Goal: Information Seeking & Learning: Check status

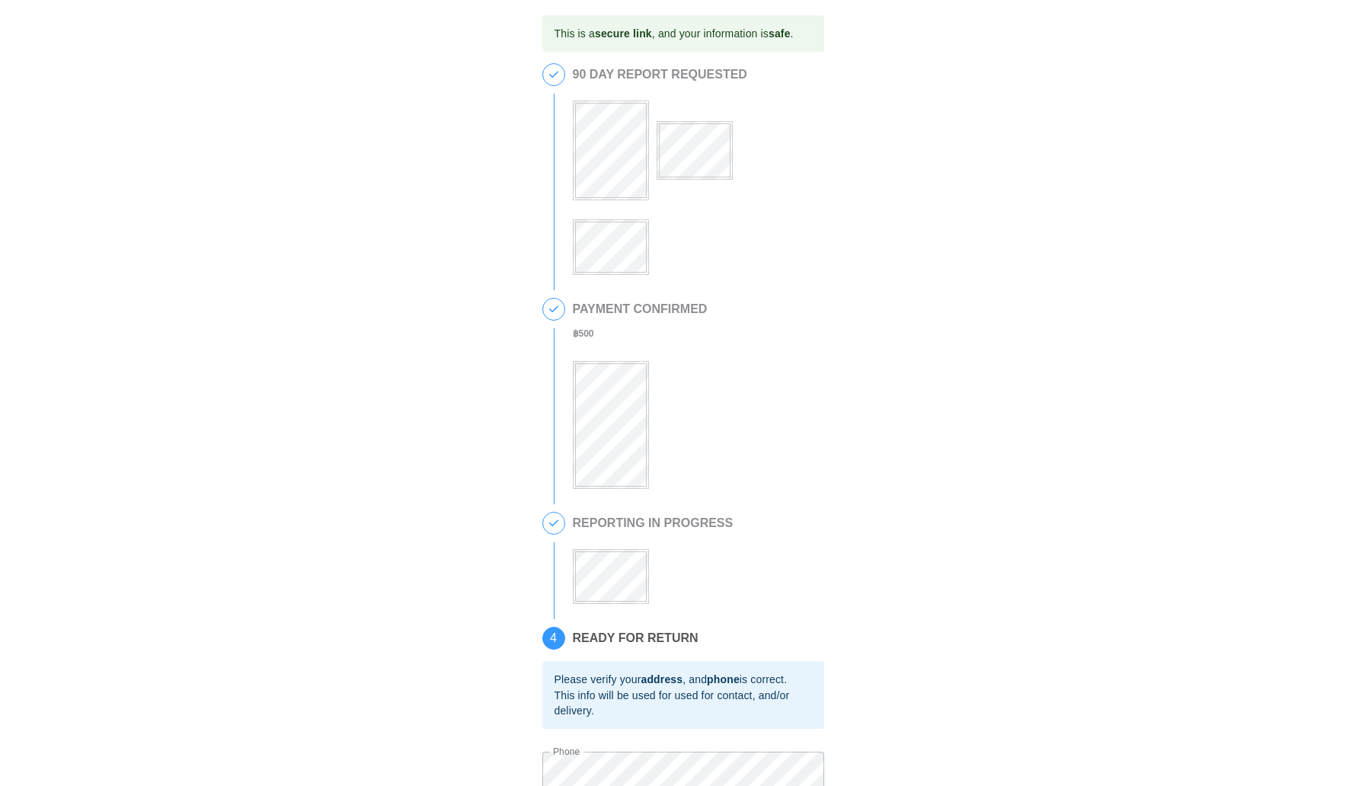
scroll to position [149, 0]
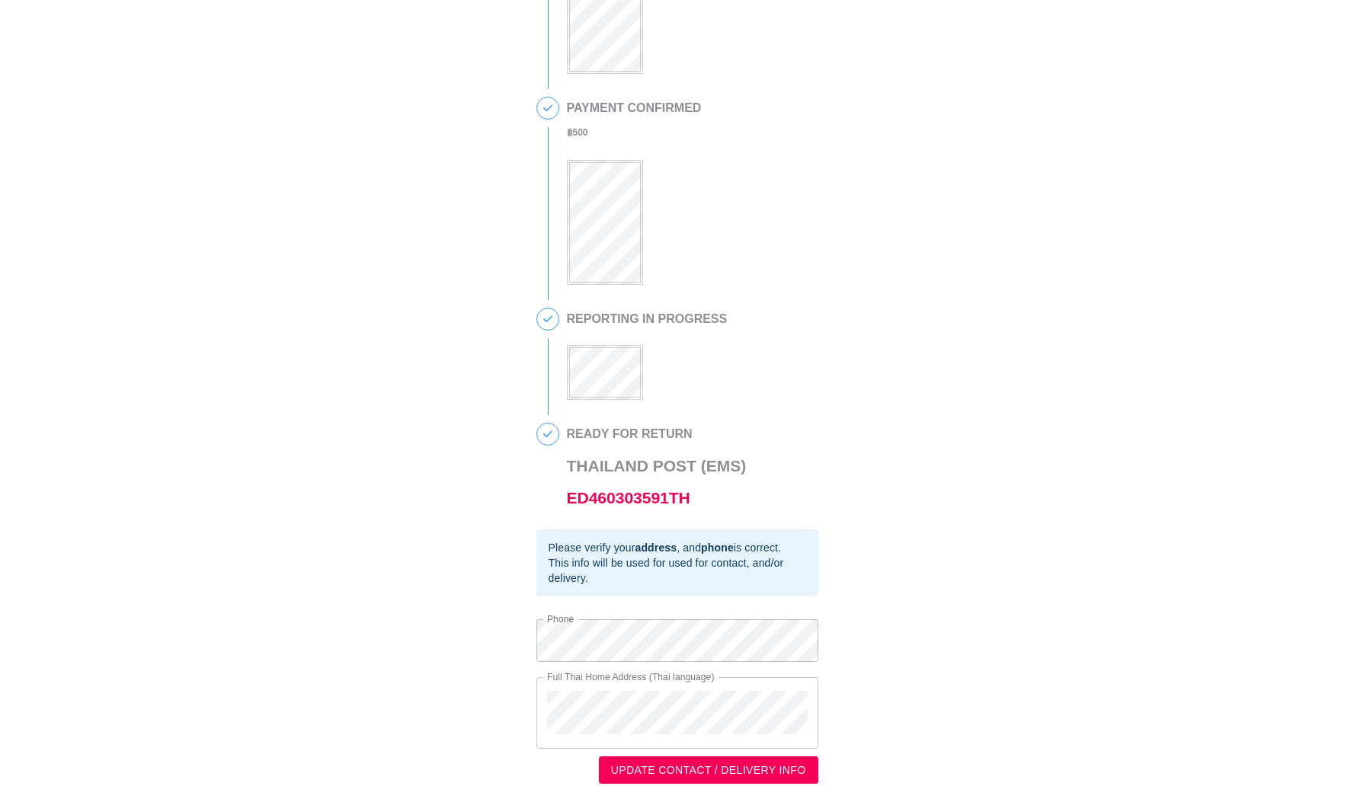
scroll to position [220, 0]
